Goal: Transaction & Acquisition: Purchase product/service

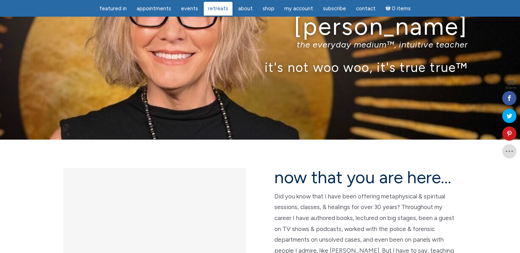
scroll to position [42, 0]
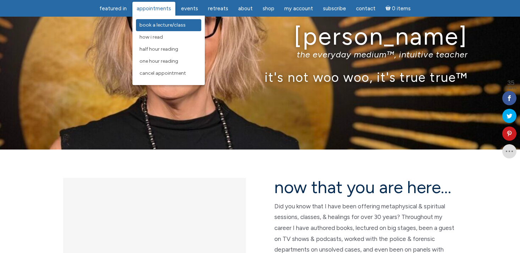
click at [171, 24] on span "Book a Lecture/Class" at bounding box center [162, 25] width 46 height 6
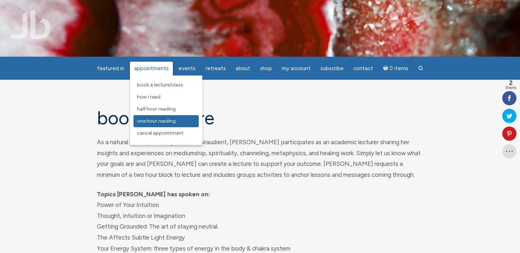
click at [158, 122] on span "One Hour Reading" at bounding box center [156, 121] width 39 height 6
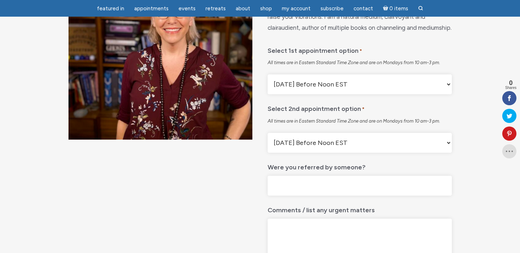
scroll to position [115, 0]
click at [305, 94] on select "Monday Before Noon EST Monday After Noon EST First Available" at bounding box center [360, 84] width 184 height 20
select select "First Available"
click at [310, 153] on select "Monday Before Noon EST Monday After Noon EST First Available" at bounding box center [360, 143] width 184 height 20
select select "First Available"
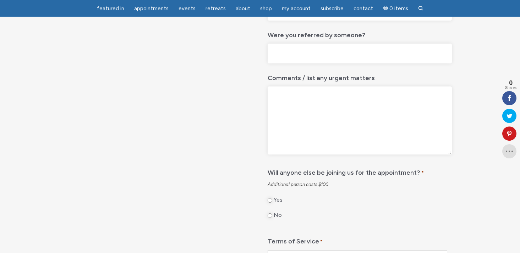
scroll to position [248, 0]
click at [278, 82] on div "Select 1st appointment option * All times are in Eastern Standard Time Zone and…" at bounding box center [360, 123] width 184 height 428
click at [280, 63] on input "Were you referred by someone?" at bounding box center [360, 53] width 184 height 20
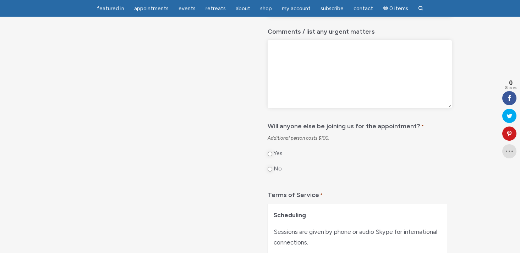
scroll to position [302, 0]
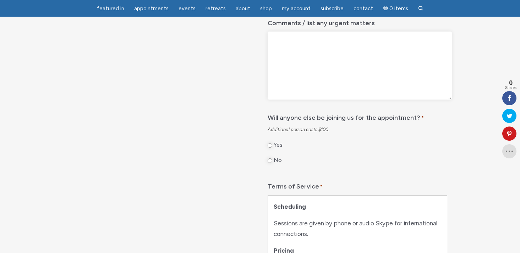
click at [271, 168] on div "No" at bounding box center [360, 162] width 184 height 11
click at [271, 163] on input "No" at bounding box center [270, 161] width 5 height 5
radio input "true"
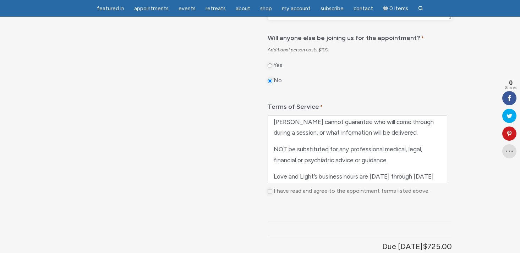
scroll to position [337, 0]
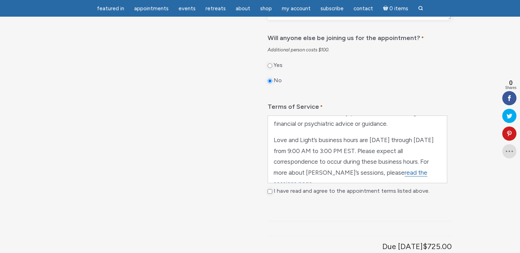
click at [271, 194] on input "I have read and agree to the appointment terms listed above." at bounding box center [270, 191] width 5 height 5
checkbox input "true"
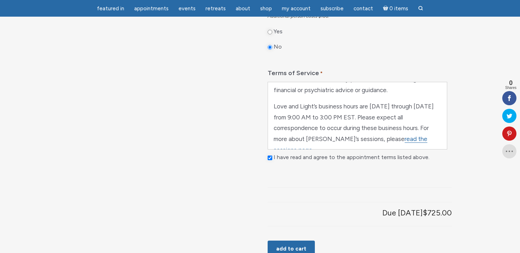
scroll to position [546, 0]
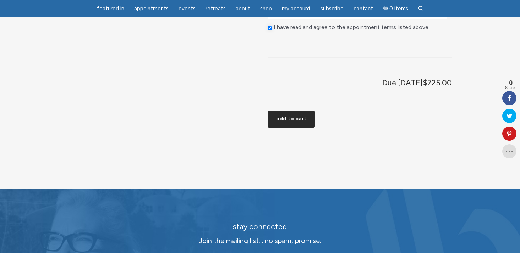
click at [287, 128] on button "Add to cart" at bounding box center [291, 119] width 47 height 17
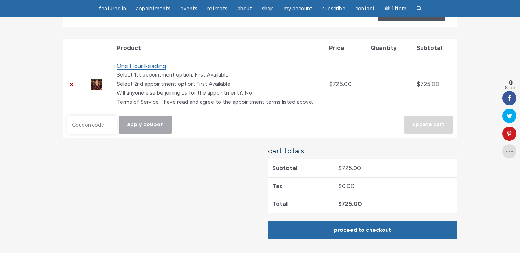
scroll to position [119, 0]
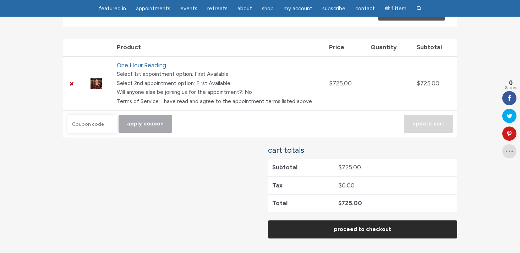
click at [303, 221] on link "Proceed to checkout" at bounding box center [362, 230] width 189 height 18
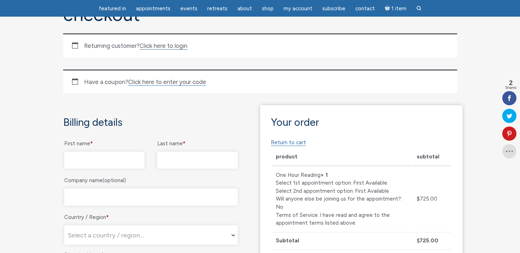
scroll to position [69, 0]
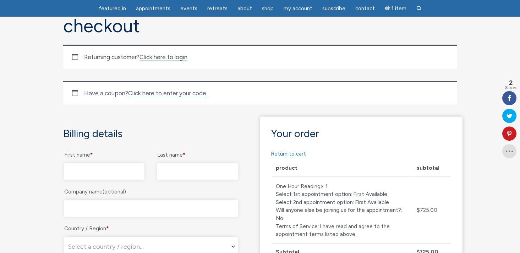
click at [88, 175] on input "First name *" at bounding box center [104, 171] width 81 height 17
type input "Lisa"
type input "Brooks"
select select "US"
type input "[STREET_ADDRESS]"
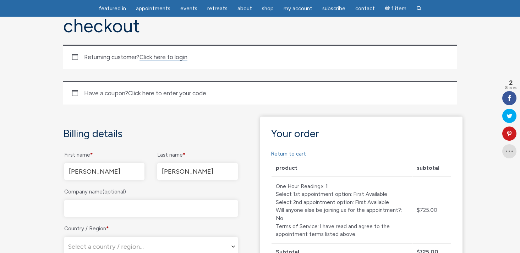
type input "Brentwood"
type input "37027"
select select "US"
select select "TN"
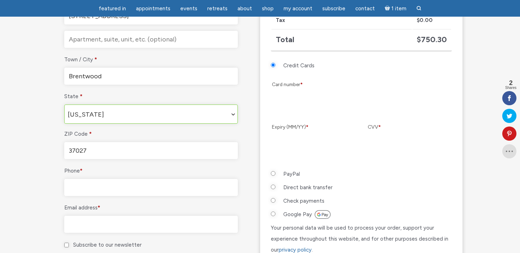
scroll to position [404, 0]
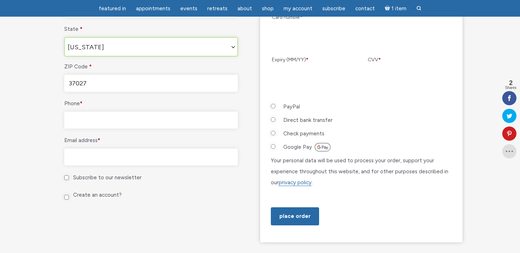
click at [132, 125] on input "Phone *" at bounding box center [151, 120] width 174 height 17
type input "13105694988"
type input "[EMAIL_ADDRESS][DOMAIN_NAME]"
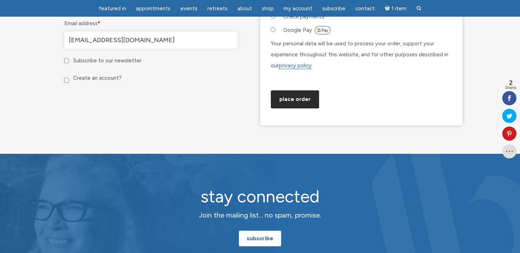
click at [276, 109] on button "Place order" at bounding box center [295, 99] width 48 height 18
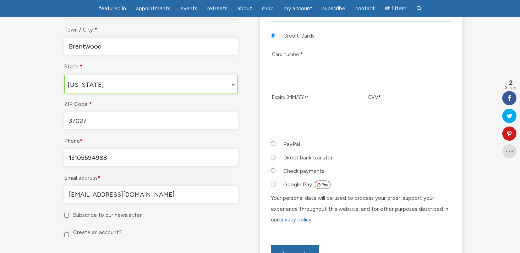
scroll to position [458, 0]
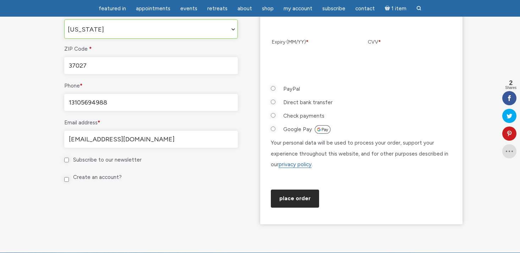
click at [292, 208] on button "Place order" at bounding box center [295, 199] width 48 height 18
